Goal: Information Seeking & Learning: Learn about a topic

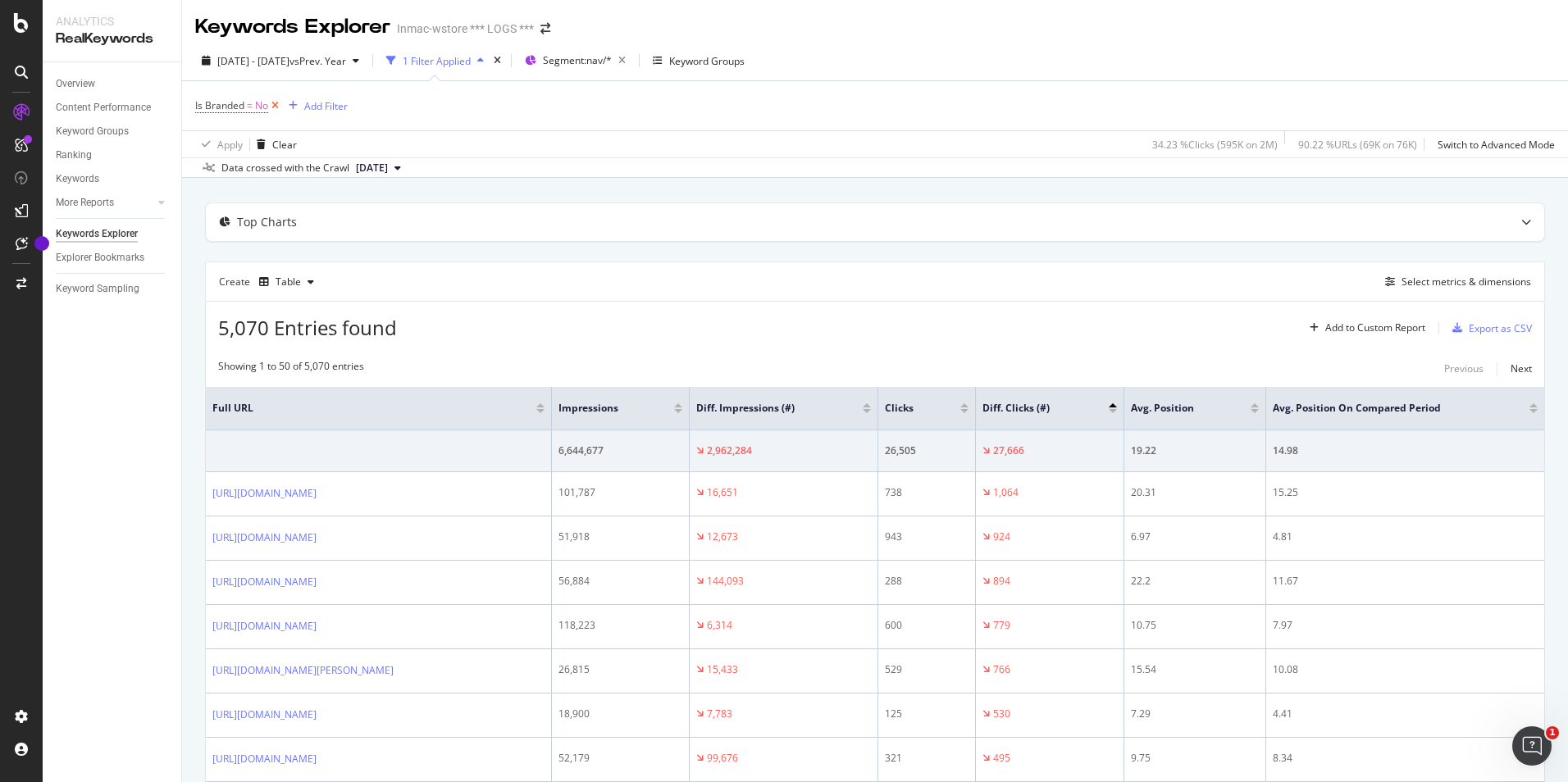
click at [271, 105] on icon at bounding box center [275, 105] width 14 height 17
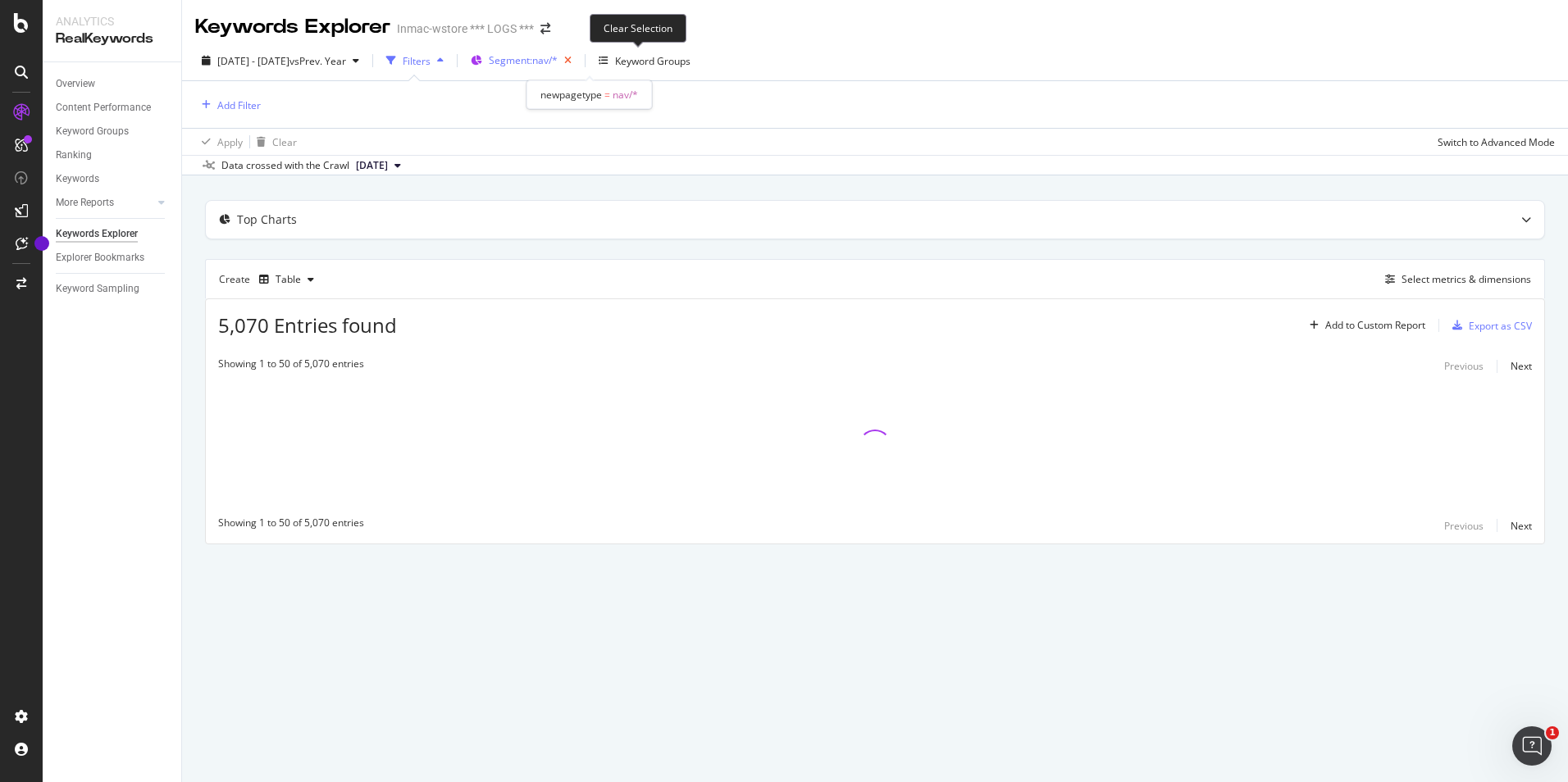
click at [578, 56] on icon "button" at bounding box center [567, 61] width 20 height 23
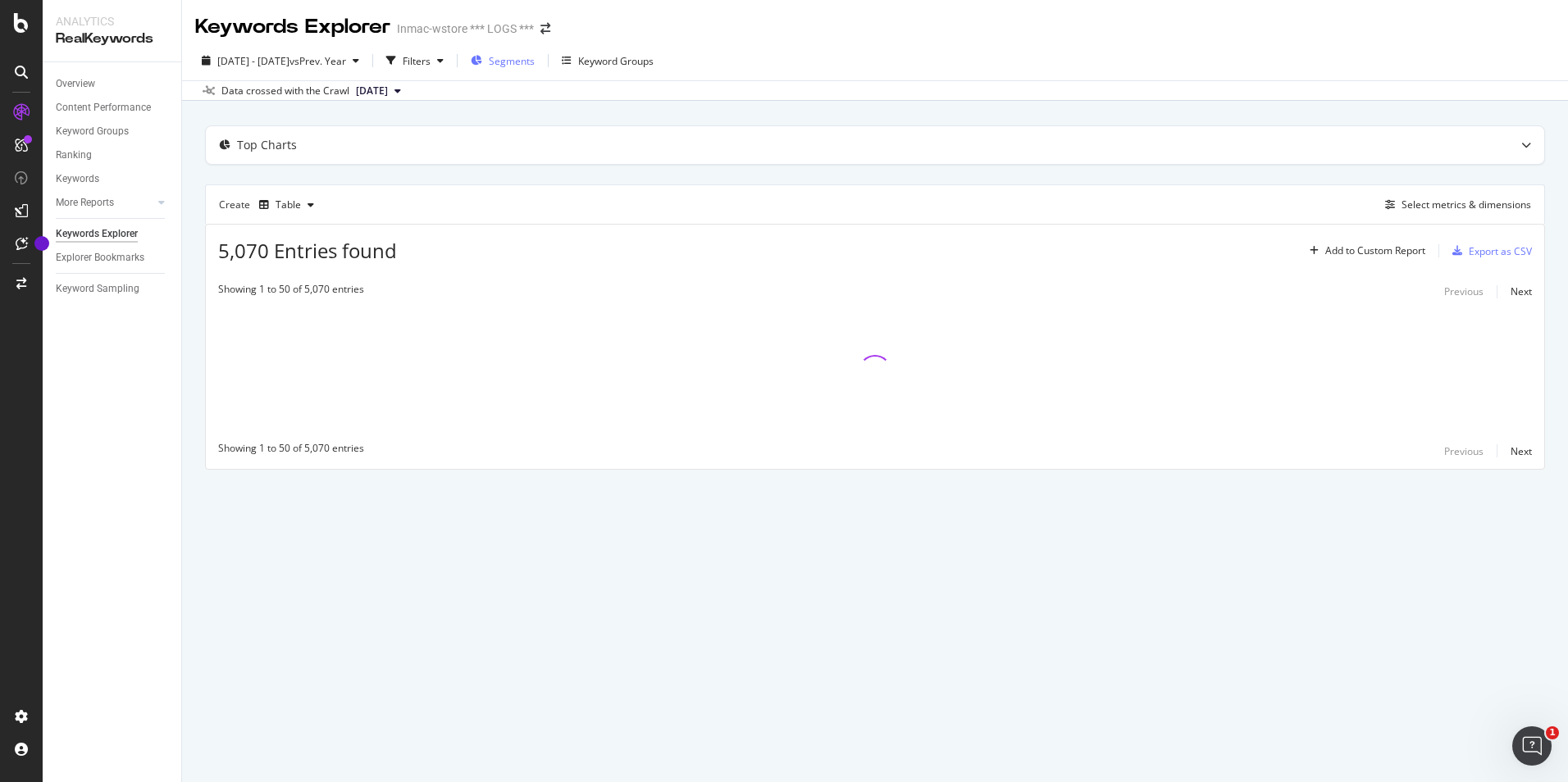
click at [535, 68] on div "Segments" at bounding box center [503, 61] width 64 height 25
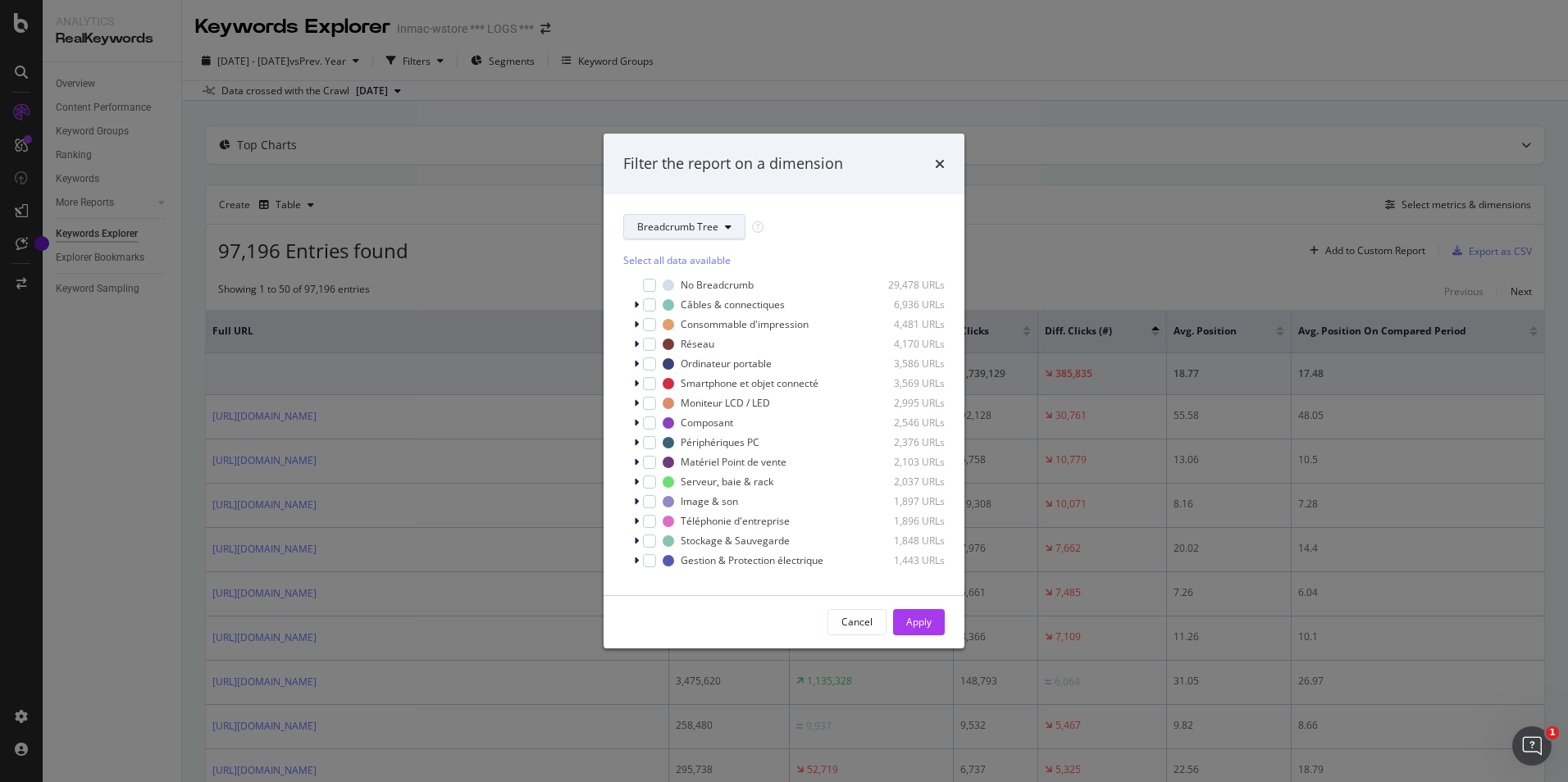
click at [728, 237] on button "Breadcrumb Tree" at bounding box center [684, 227] width 122 height 27
click at [668, 323] on span "pagetype" at bounding box center [690, 316] width 106 height 15
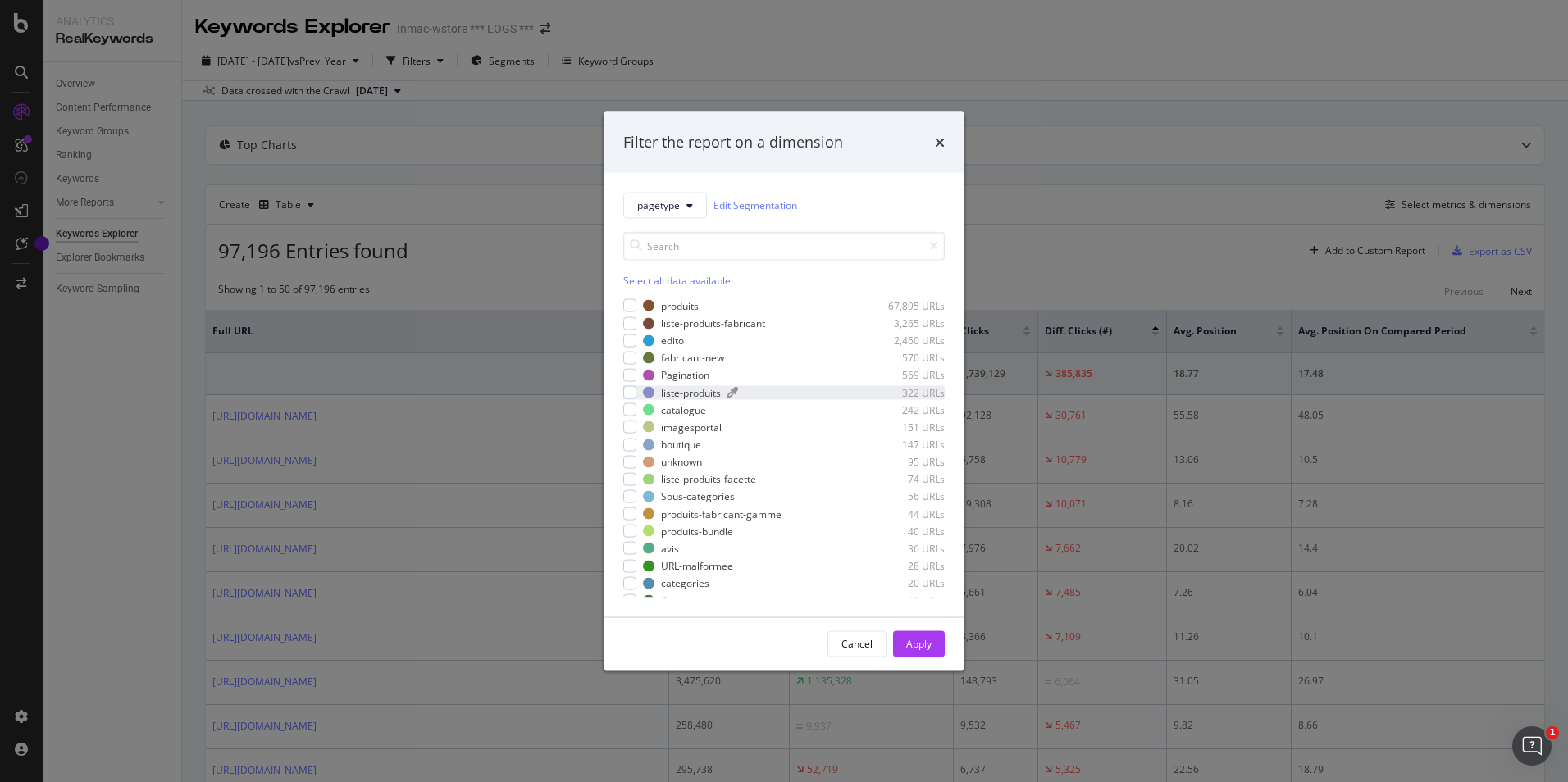
scroll to position [114, 0]
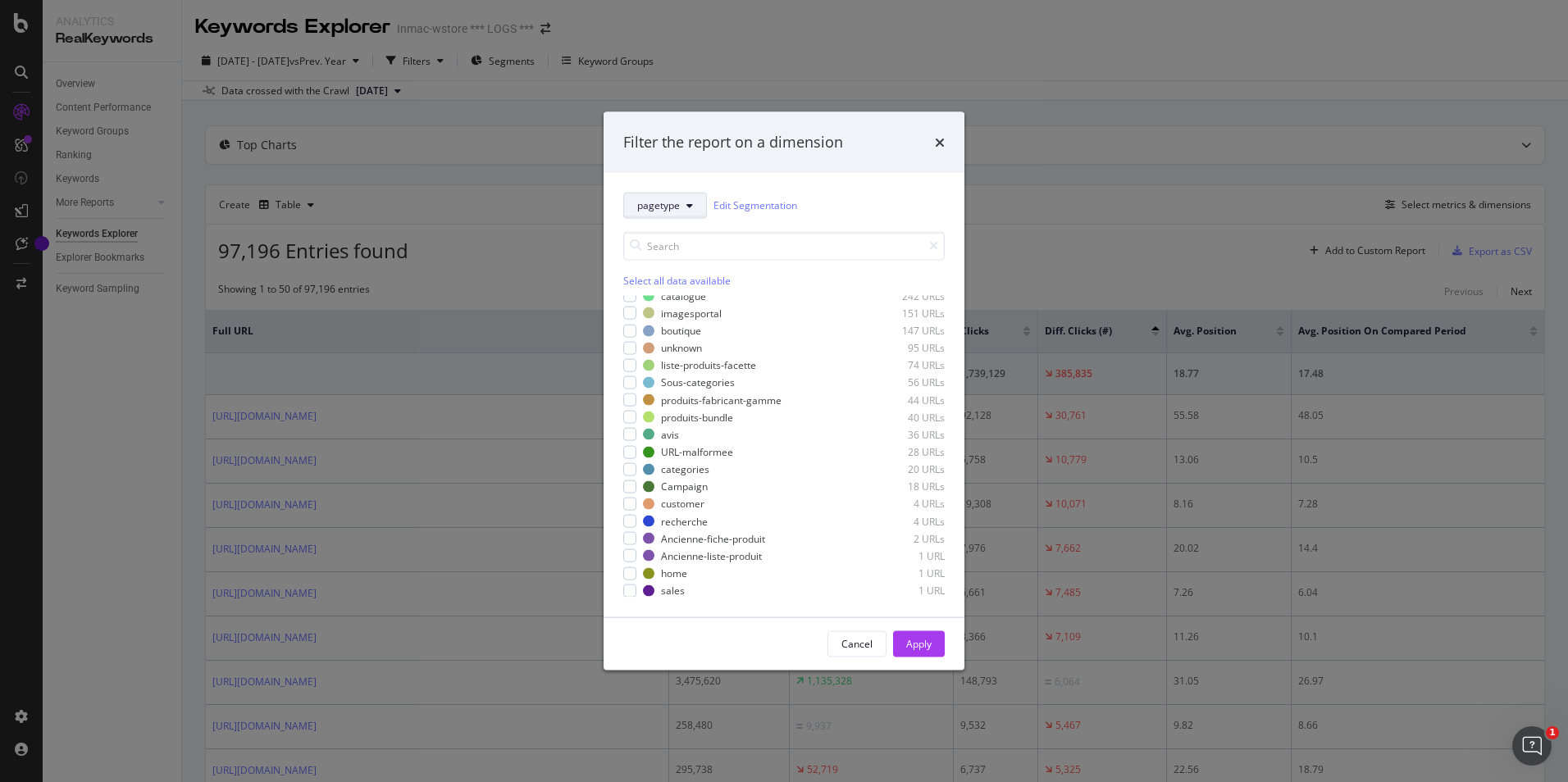
click at [666, 209] on span "pagetype" at bounding box center [658, 206] width 42 height 14
click at [652, 256] on span "newpagetype" at bounding box center [690, 263] width 106 height 15
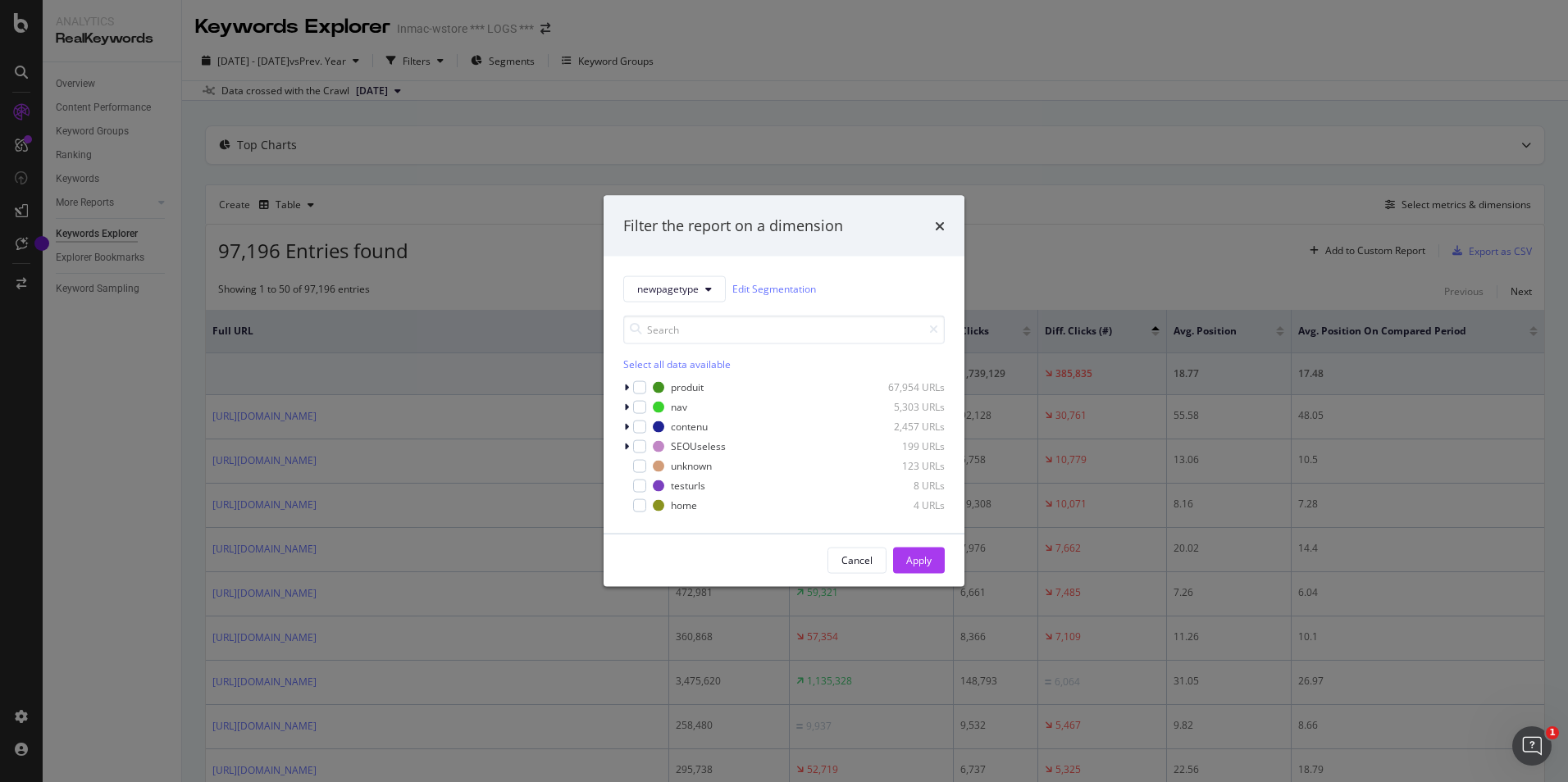
click at [622, 429] on div "newpagetype Edit Segmentation Select all data available produit 67,954 URLs nav…" at bounding box center [784, 394] width 361 height 277
click at [631, 429] on div "modal" at bounding box center [628, 426] width 10 height 17
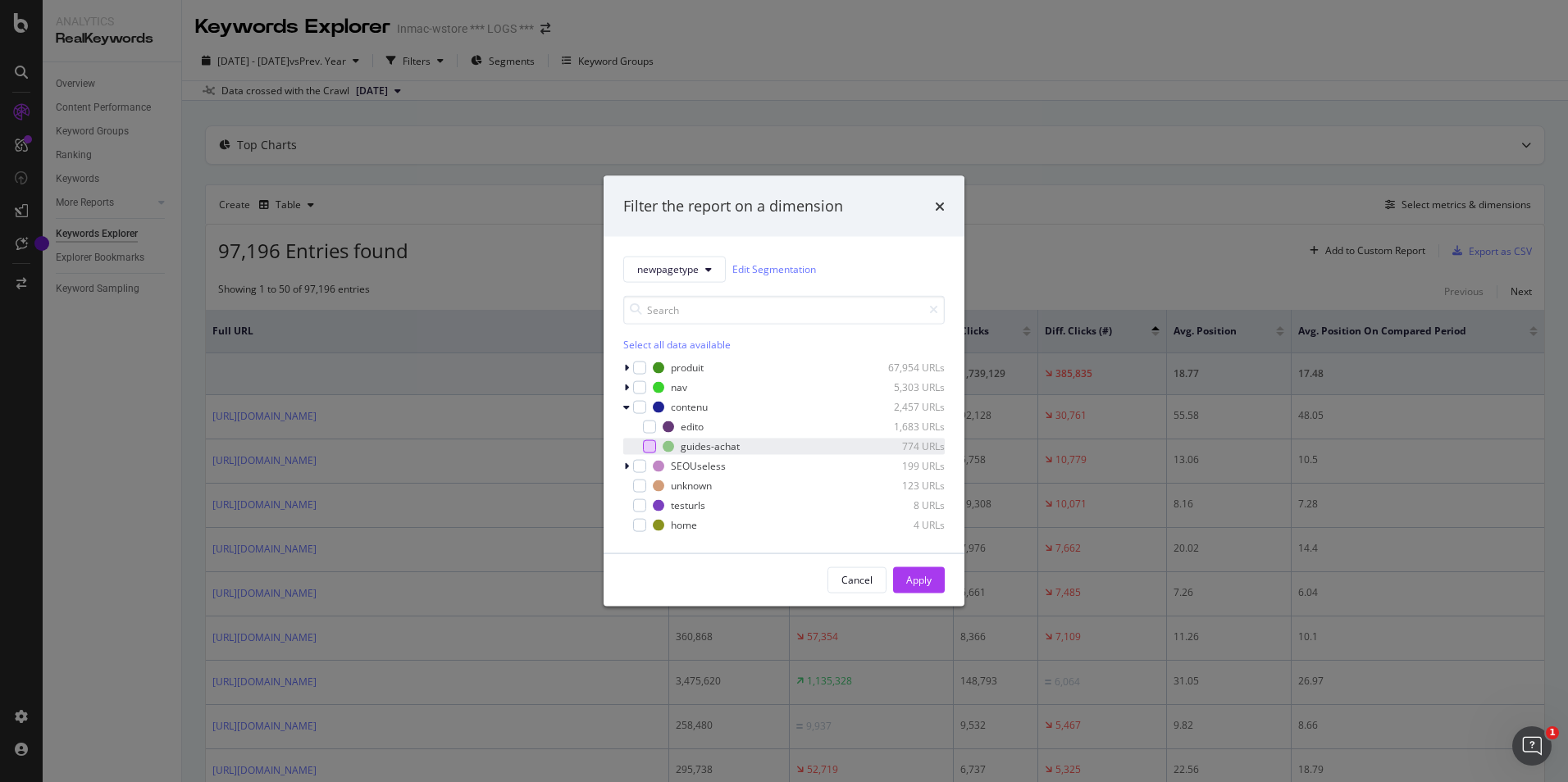
click at [646, 441] on div "modal" at bounding box center [649, 445] width 13 height 13
click at [903, 573] on button "Apply" at bounding box center [918, 580] width 51 height 27
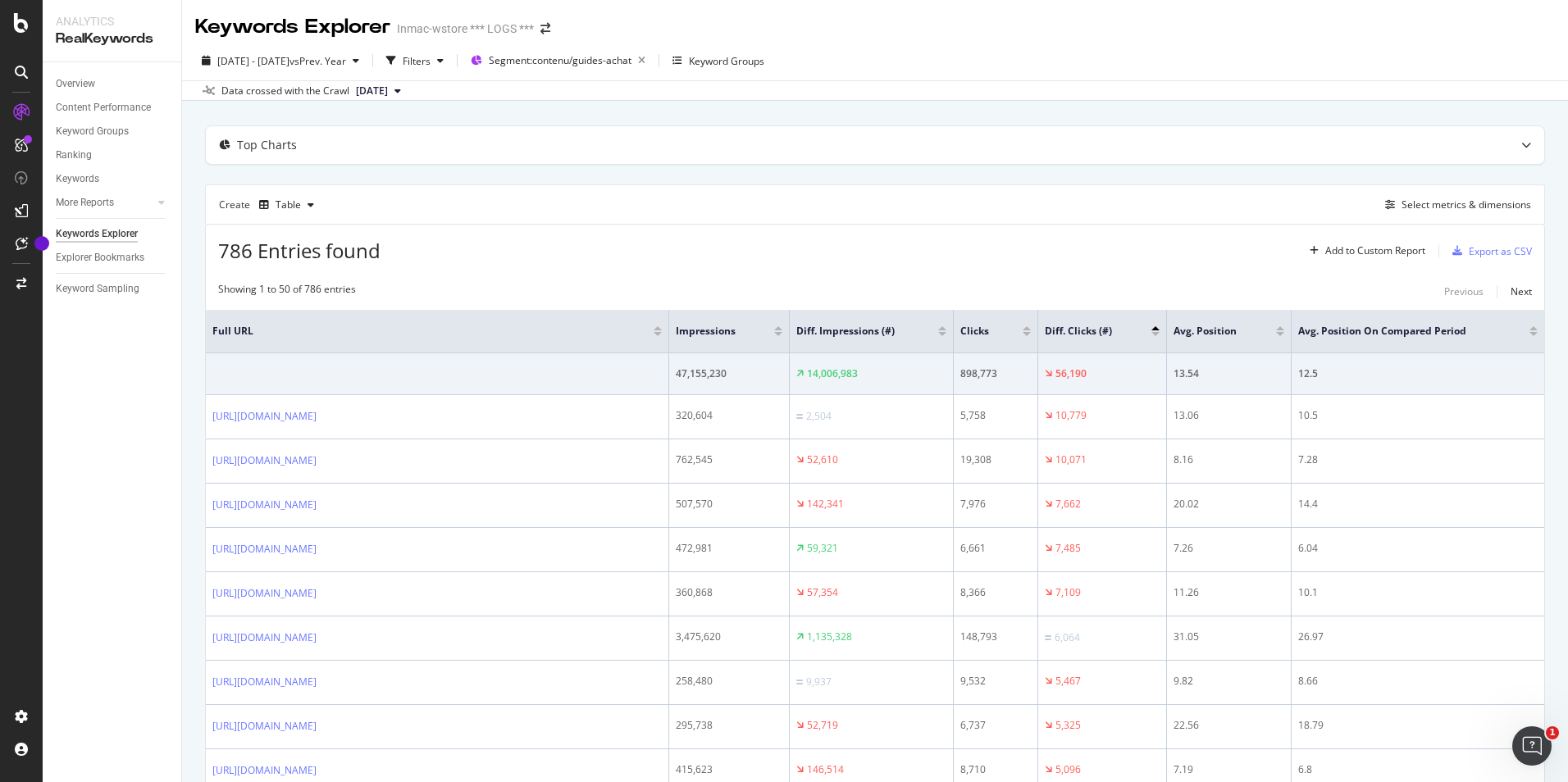
click at [778, 327] on div at bounding box center [778, 328] width 8 height 4
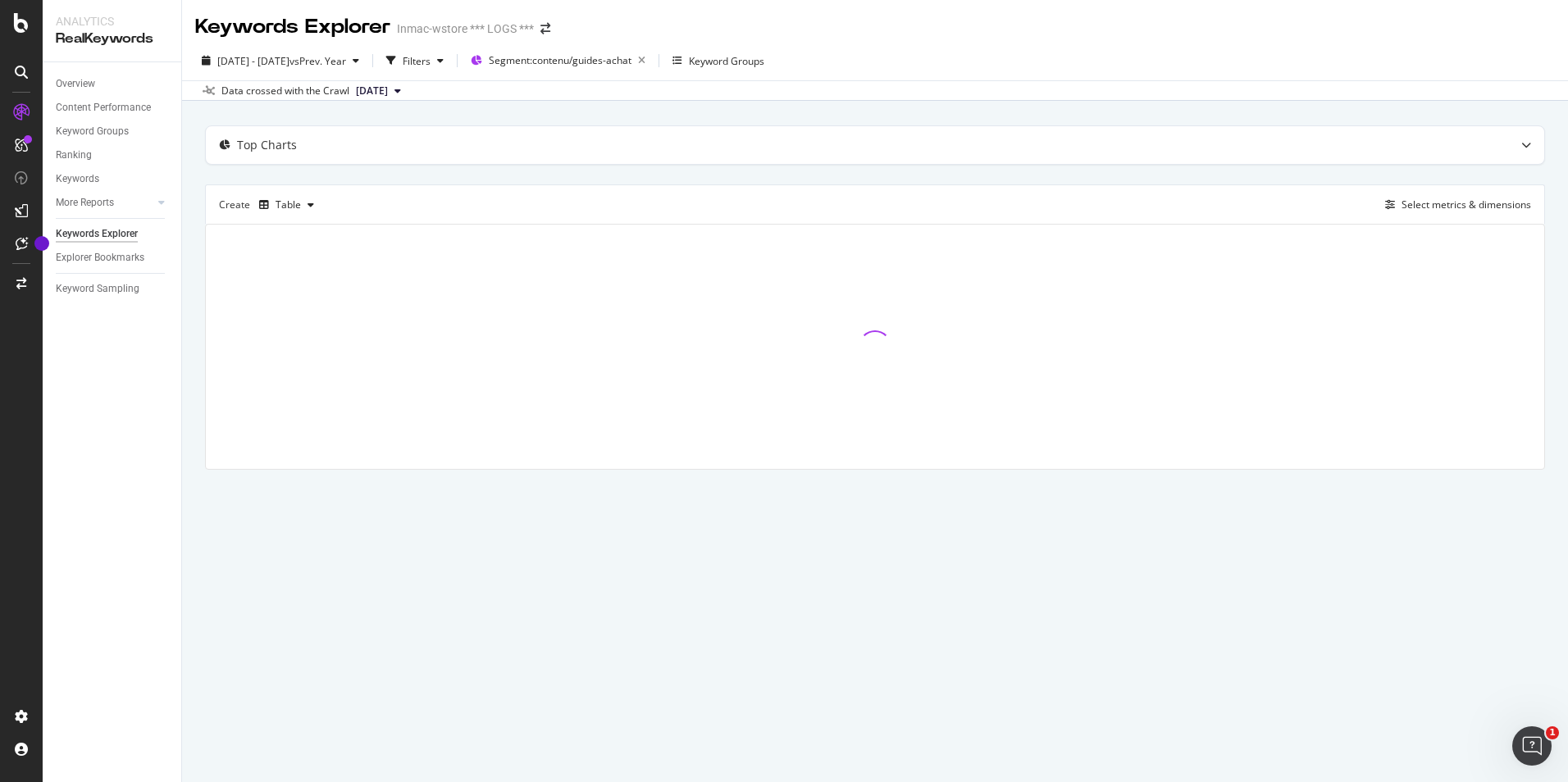
click at [778, 327] on div at bounding box center [875, 346] width 1338 height 244
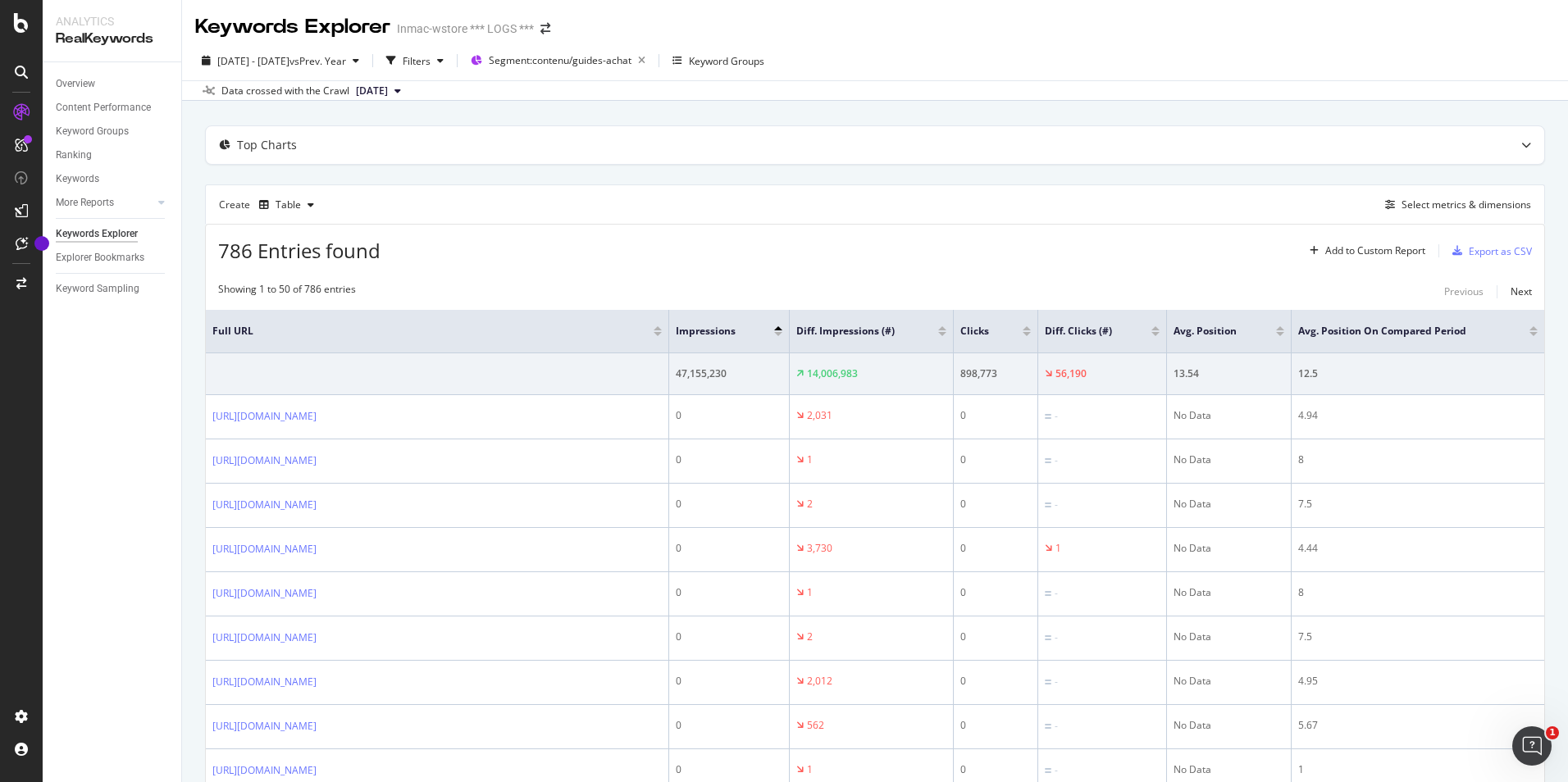
click at [778, 332] on div at bounding box center [778, 334] width 8 height 4
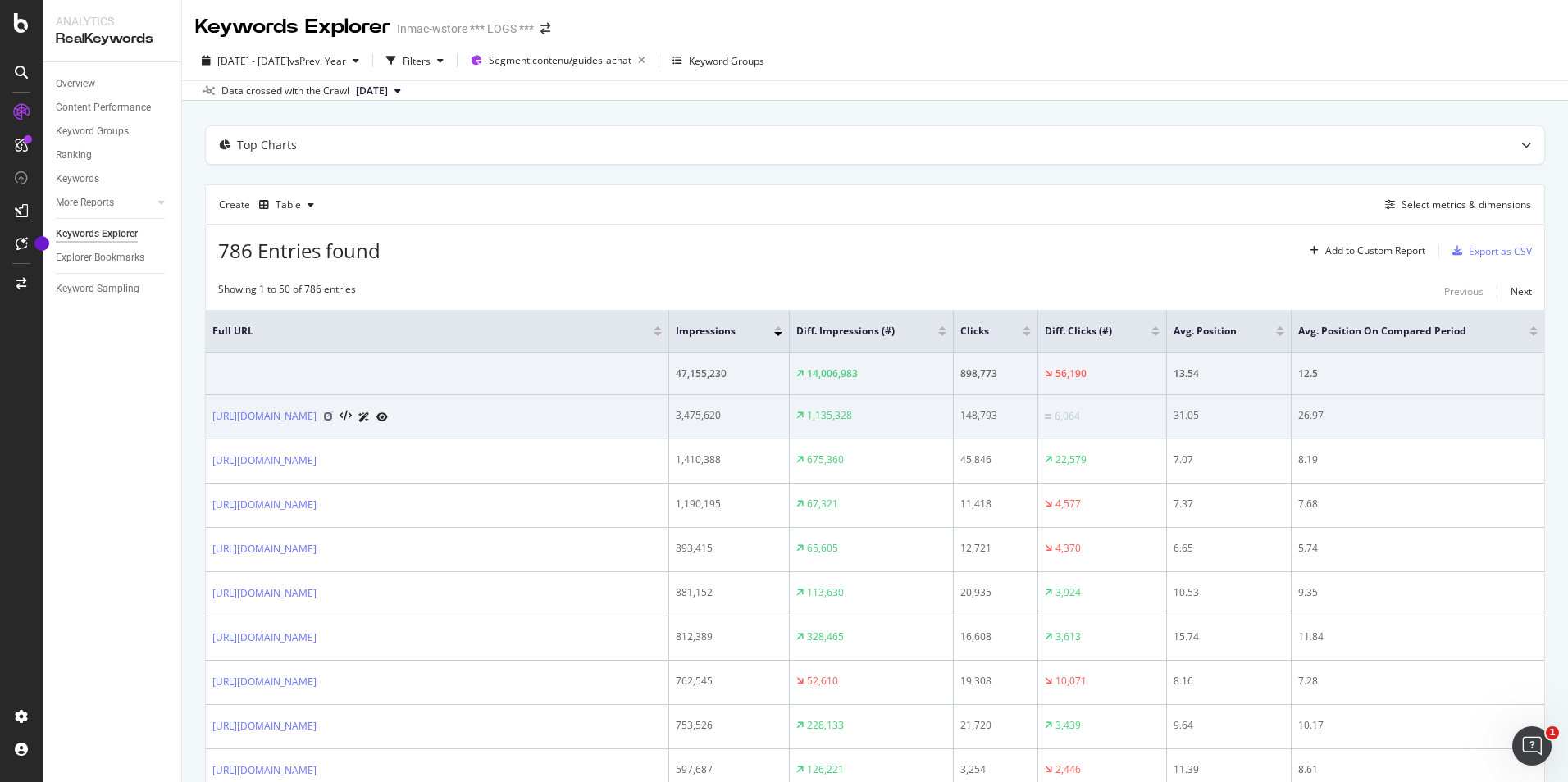
click at [333, 419] on icon at bounding box center [328, 416] width 10 height 10
